Goal: Transaction & Acquisition: Purchase product/service

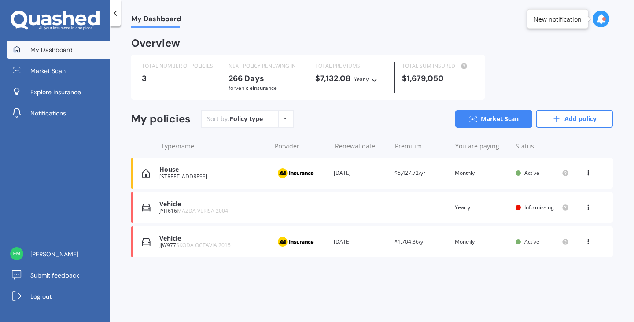
click at [52, 71] on span "Market Scan" at bounding box center [47, 70] width 35 height 9
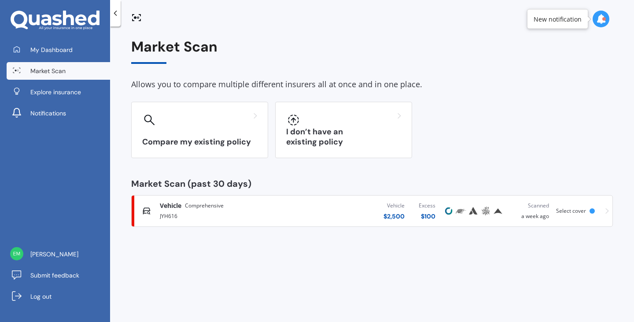
click at [295, 131] on div "I don’t have an existing policy" at bounding box center [343, 130] width 137 height 56
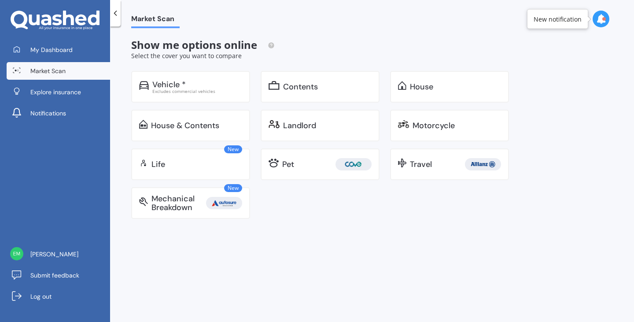
click at [202, 124] on div "House & Contents" at bounding box center [185, 125] width 68 height 9
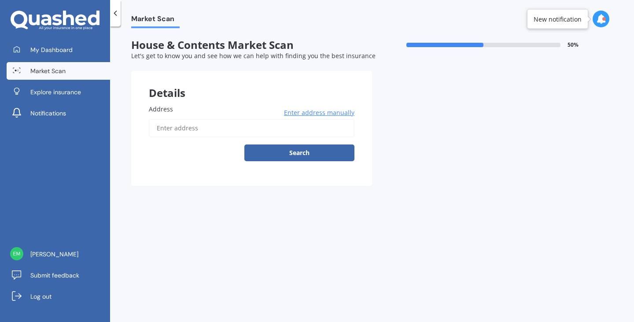
click at [247, 134] on input "Address" at bounding box center [252, 128] width 206 height 18
type input "[STREET_ADDRESS]"
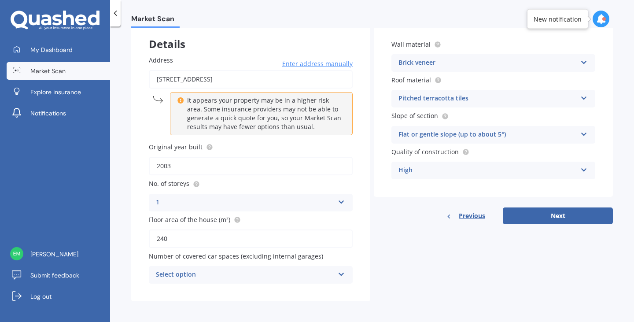
scroll to position [52, 0]
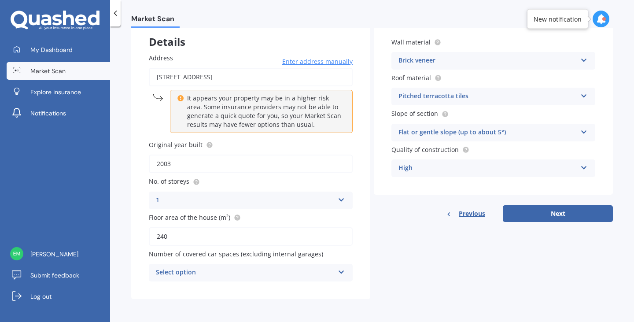
click at [289, 270] on div "Select option" at bounding box center [245, 272] width 178 height 11
click at [250, 148] on label "Original year built" at bounding box center [249, 144] width 200 height 9
click at [250, 155] on input "2003" at bounding box center [251, 164] width 204 height 18
click at [304, 269] on div "0" at bounding box center [245, 272] width 178 height 11
click at [252, 165] on input "2003" at bounding box center [251, 164] width 204 height 18
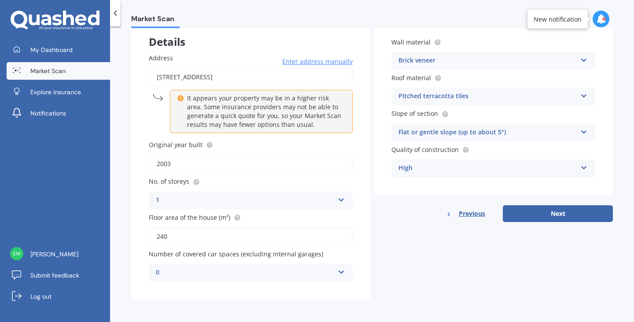
click at [293, 273] on div "0" at bounding box center [245, 272] width 178 height 11
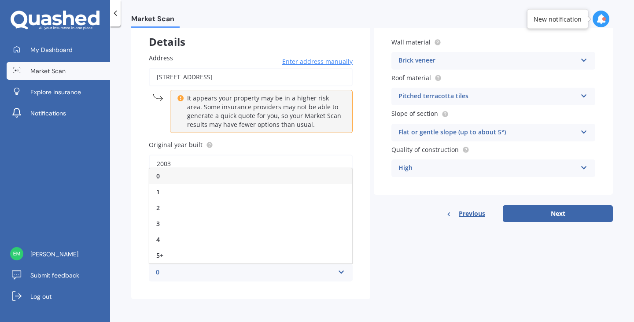
click at [196, 201] on div "2" at bounding box center [250, 208] width 203 height 16
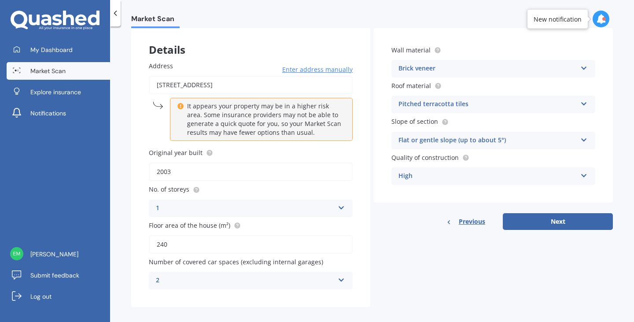
scroll to position [50, 0]
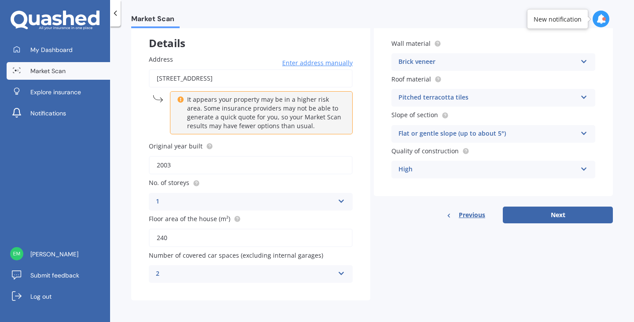
click at [540, 213] on button "Next" at bounding box center [558, 214] width 110 height 17
select select "06"
select select "02"
select select "1984"
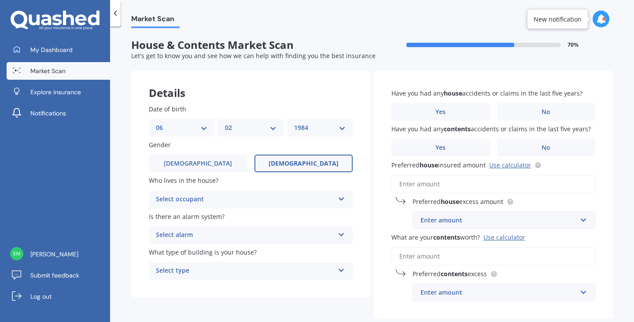
scroll to position [0, 0]
click at [317, 195] on div "Select occupant" at bounding box center [245, 199] width 178 height 11
click at [261, 219] on div "Owner" at bounding box center [250, 217] width 203 height 16
click at [269, 198] on div "Owner" at bounding box center [245, 199] width 178 height 11
click at [242, 230] on div "Owner + Boarder" at bounding box center [250, 233] width 203 height 16
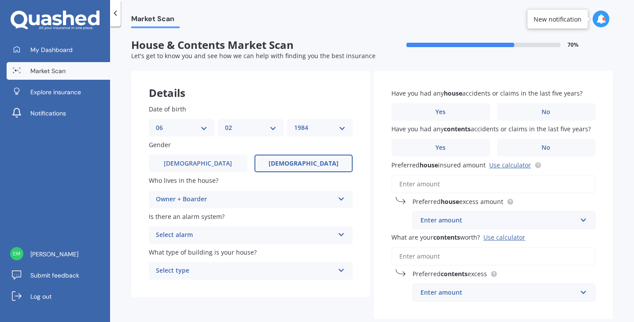
click at [265, 236] on div "Select alarm" at bounding box center [245, 235] width 178 height 11
click at [223, 285] on div "No" at bounding box center [250, 284] width 203 height 16
click at [258, 265] on div "Select type Freestanding Multi-unit (in a block of 6 or less) Multi-unit (in a …" at bounding box center [251, 271] width 204 height 18
click at [244, 223] on div "Freestanding" at bounding box center [250, 222] width 203 height 16
click at [454, 113] on label "Yes" at bounding box center [440, 112] width 99 height 18
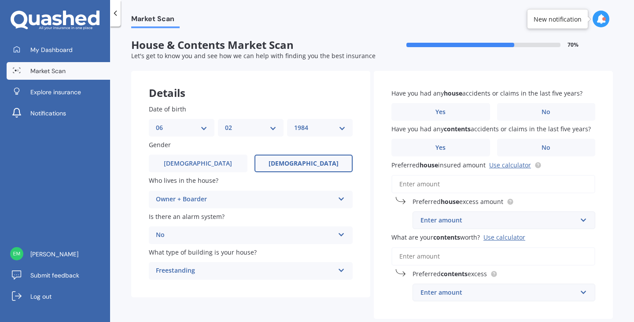
click at [0, 0] on input "Yes" at bounding box center [0, 0] width 0 height 0
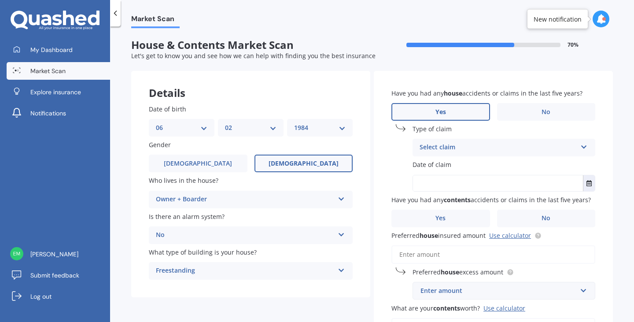
click at [462, 148] on div "Select claim" at bounding box center [498, 147] width 157 height 11
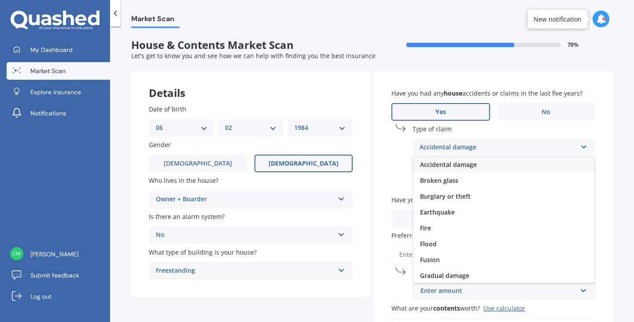
click at [456, 181] on div "Broken glass" at bounding box center [504, 181] width 182 height 16
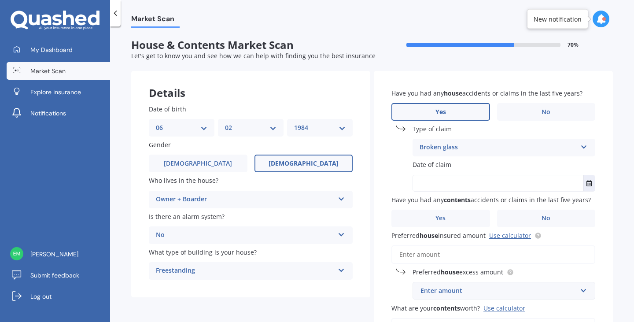
click at [471, 184] on input "text" at bounding box center [498, 183] width 170 height 16
click at [590, 181] on div "Aug 2025 Today Mo Tu We Th Fr Sa Su 28 29 30 31 01 02 03 04 05 06 07 08 09 10 1…" at bounding box center [504, 183] width 183 height 17
click at [586, 183] on icon "Select date" at bounding box center [588, 183] width 5 height 6
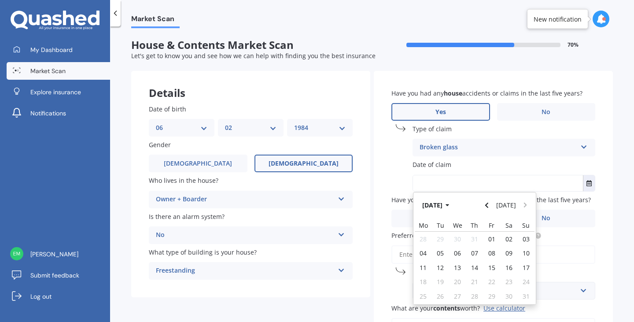
click at [490, 207] on button "Navigate back" at bounding box center [486, 205] width 11 height 16
click at [420, 295] on span "28" at bounding box center [423, 296] width 7 height 8
type input "28/07/2025"
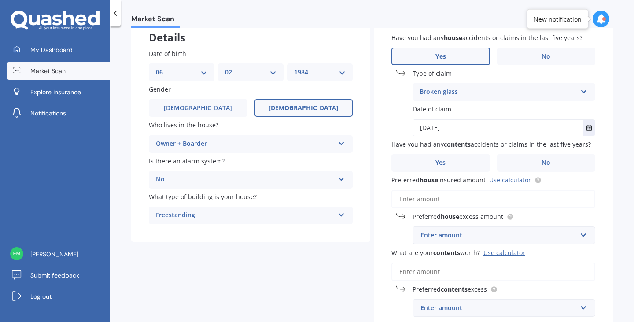
scroll to position [59, 0]
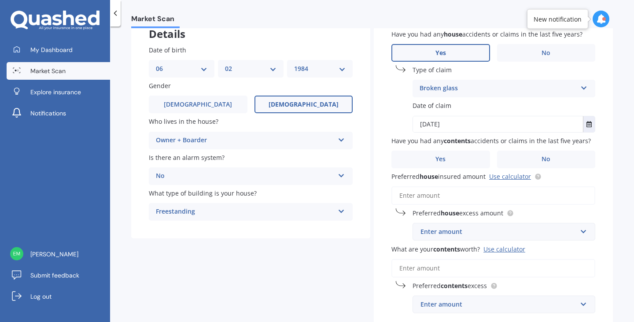
click at [465, 158] on label "Yes" at bounding box center [440, 160] width 99 height 18
click at [0, 0] on input "Yes" at bounding box center [0, 0] width 0 height 0
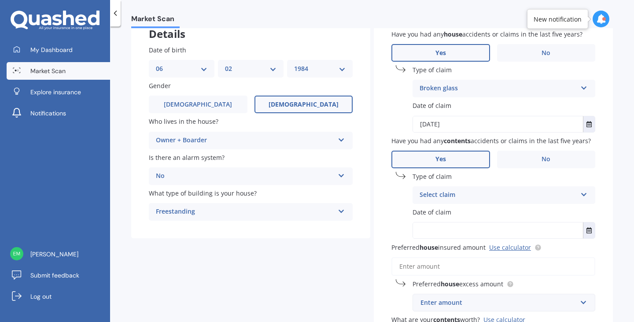
click at [571, 196] on div "Select claim" at bounding box center [498, 195] width 157 height 11
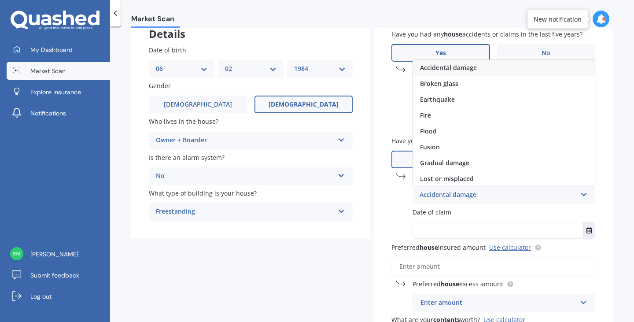
click at [464, 69] on span "Accidental damage" at bounding box center [448, 67] width 57 height 8
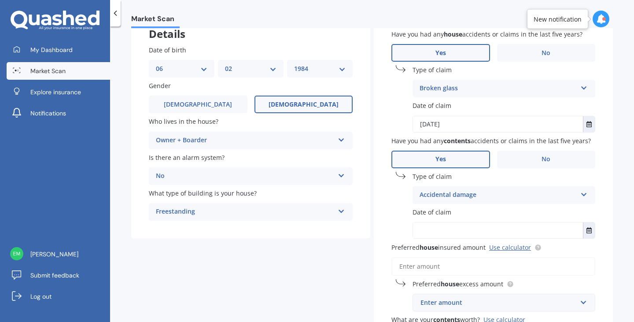
click at [588, 232] on button "Select date" at bounding box center [589, 230] width 12 height 16
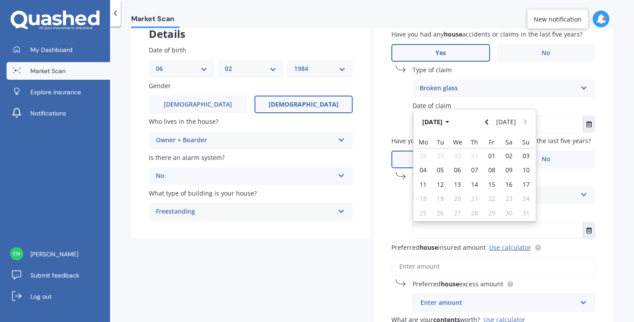
click at [446, 120] on button "Aug 2025" at bounding box center [437, 122] width 38 height 16
click at [438, 116] on button "2025" at bounding box center [434, 122] width 32 height 16
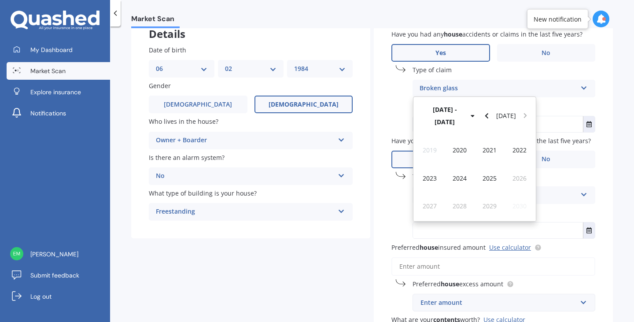
click at [513, 151] on span "2022" at bounding box center [519, 150] width 14 height 8
click at [480, 175] on div "Jul" at bounding box center [490, 178] width 30 height 28
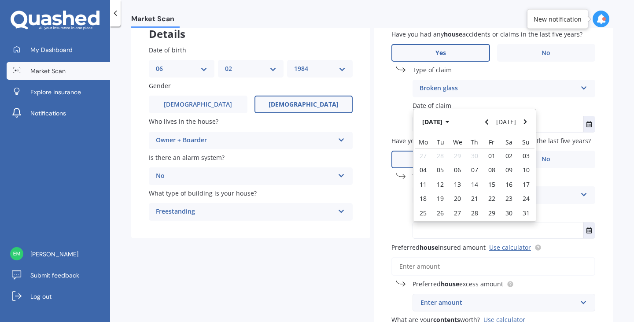
click at [493, 185] on div "15" at bounding box center [491, 184] width 17 height 14
type input "15/07/2022"
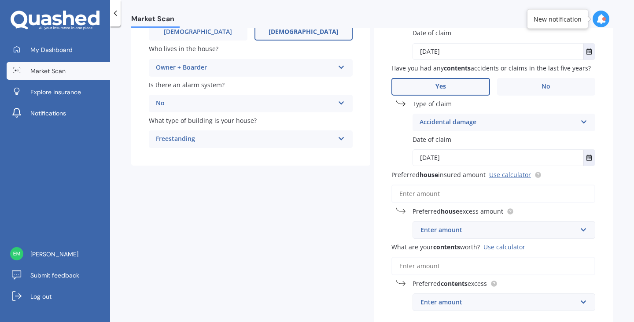
scroll to position [168, 0]
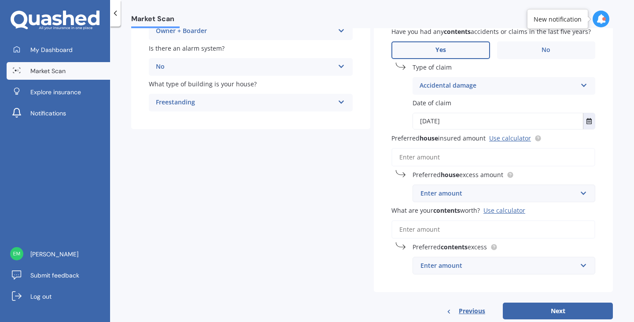
click at [493, 155] on input "Preferred house insured amount Use calculator" at bounding box center [493, 157] width 204 height 18
click at [511, 139] on link "Use calculator" at bounding box center [510, 138] width 42 height 8
click at [429, 160] on input "Preferred house insured amount Use calculator" at bounding box center [493, 157] width 204 height 18
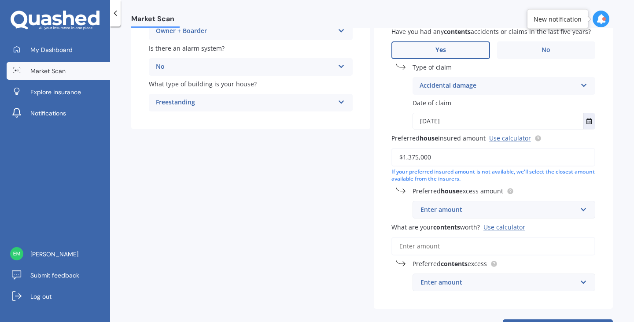
type input "$1,375,000"
click at [497, 212] on div "Enter amount" at bounding box center [498, 210] width 156 height 10
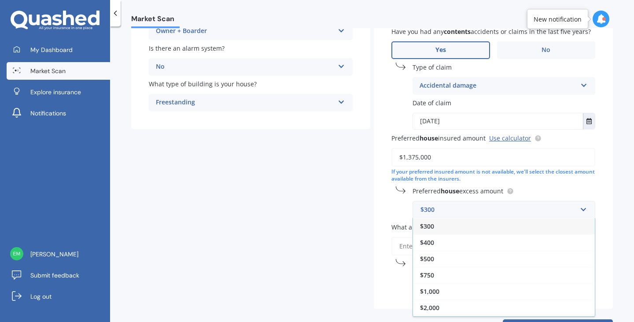
click at [481, 291] on div "$1,000" at bounding box center [504, 291] width 182 height 16
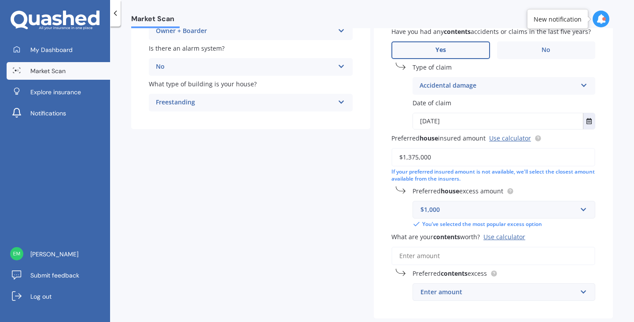
scroll to position [190, 0]
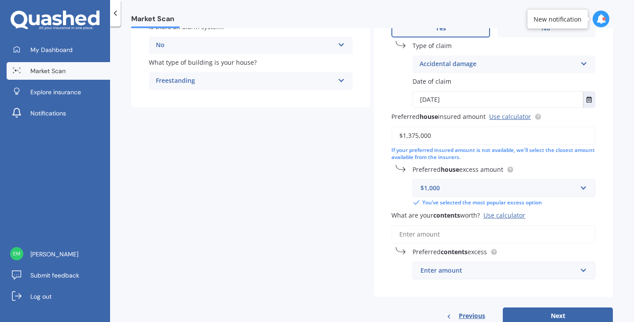
click at [427, 237] on input "What are your contents worth? Use calculator" at bounding box center [493, 234] width 204 height 18
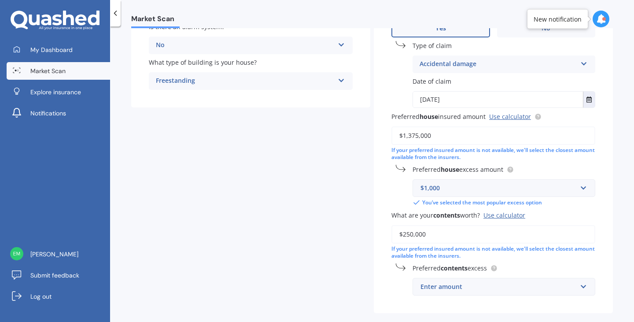
type input "$250,000"
click at [453, 291] on div "Enter amount" at bounding box center [498, 287] width 156 height 10
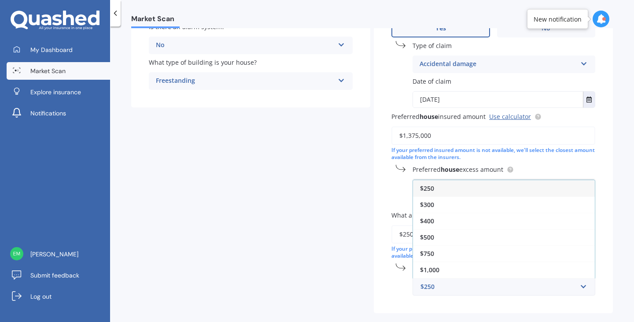
click at [448, 236] on div "$500" at bounding box center [504, 237] width 182 height 16
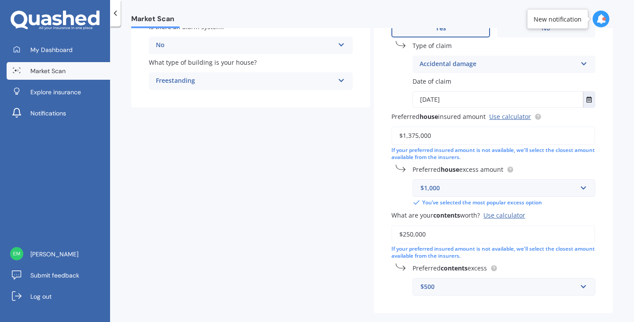
scroll to position [233, 0]
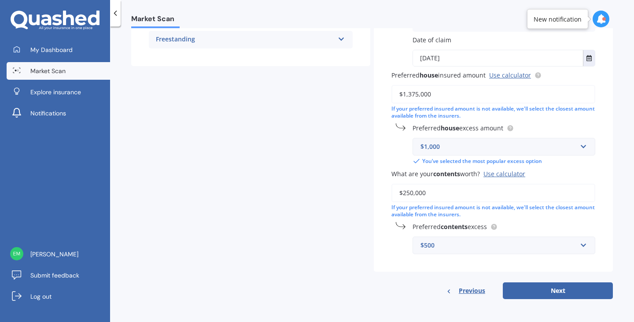
click at [544, 291] on button "Next" at bounding box center [558, 290] width 110 height 17
select select "06"
select select "02"
select select "1984"
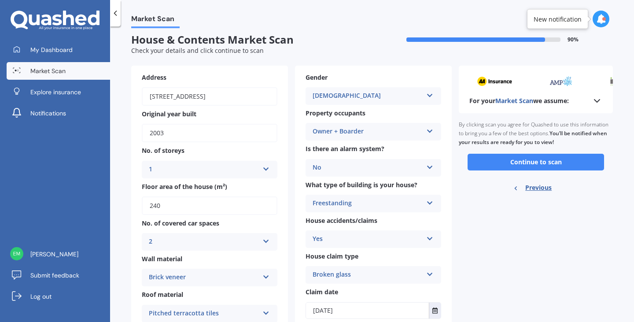
scroll to position [0, 0]
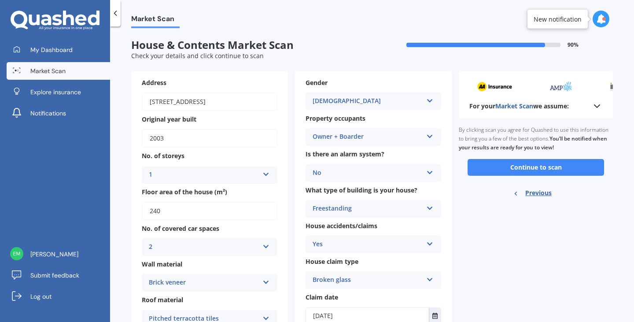
click at [529, 166] on button "Continue to scan" at bounding box center [536, 167] width 136 height 17
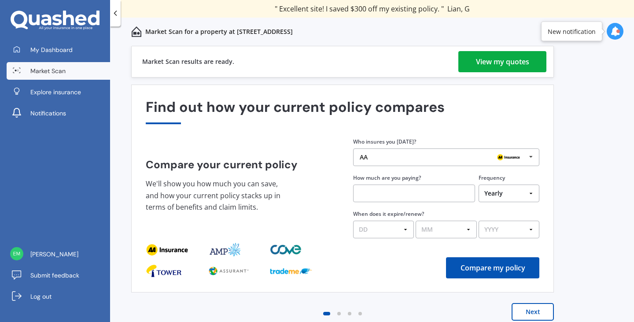
click at [513, 55] on div "View my quotes" at bounding box center [502, 61] width 53 height 21
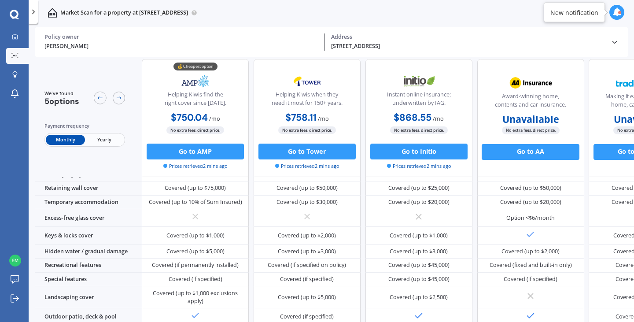
scroll to position [114, 73]
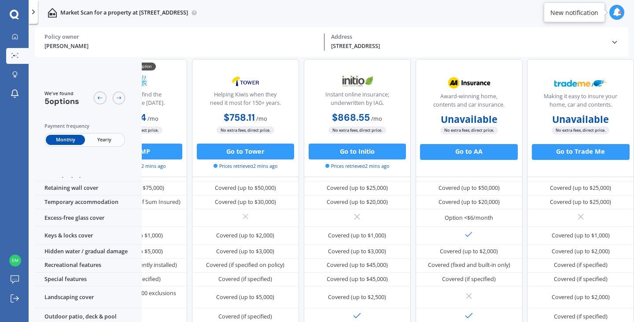
click at [117, 93] on div at bounding box center [119, 97] width 13 height 13
click at [104, 96] on div at bounding box center [100, 97] width 13 height 13
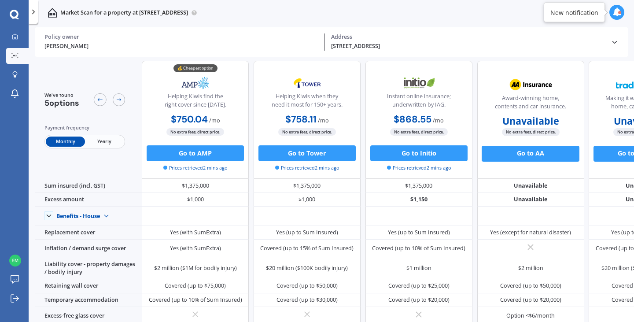
scroll to position [0, 0]
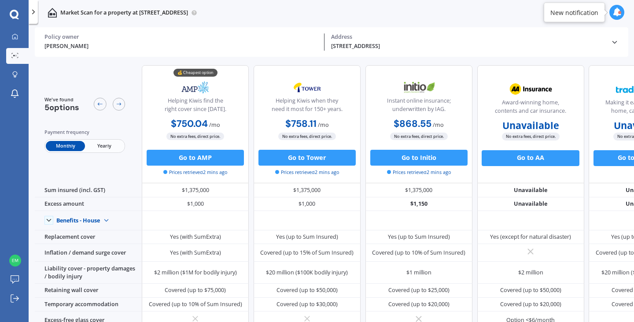
click at [112, 146] on span "Yearly" at bounding box center [104, 146] width 39 height 10
click at [57, 142] on span "Monthly" at bounding box center [65, 146] width 39 height 10
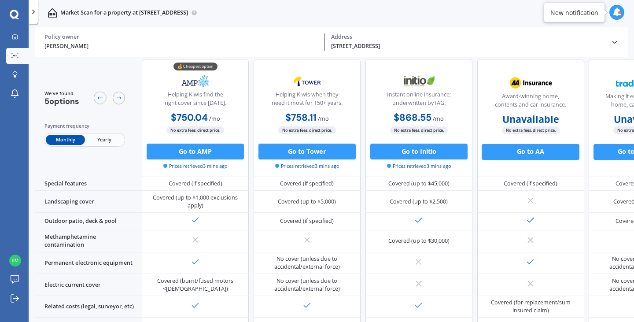
scroll to position [224, 0]
